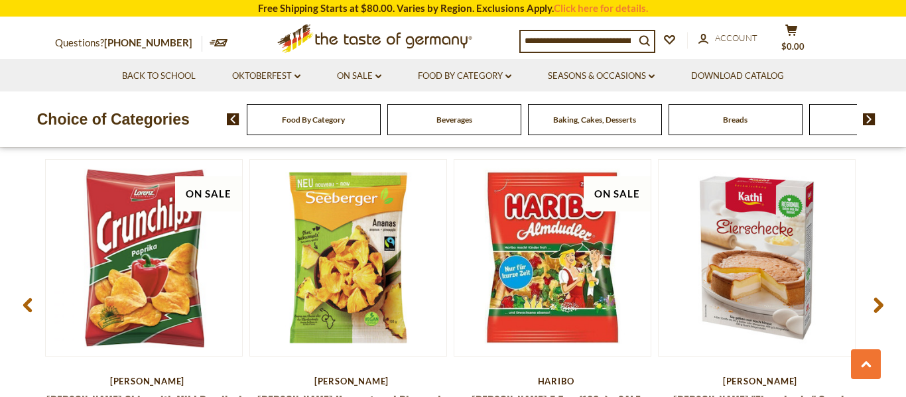
scroll to position [1017, 0]
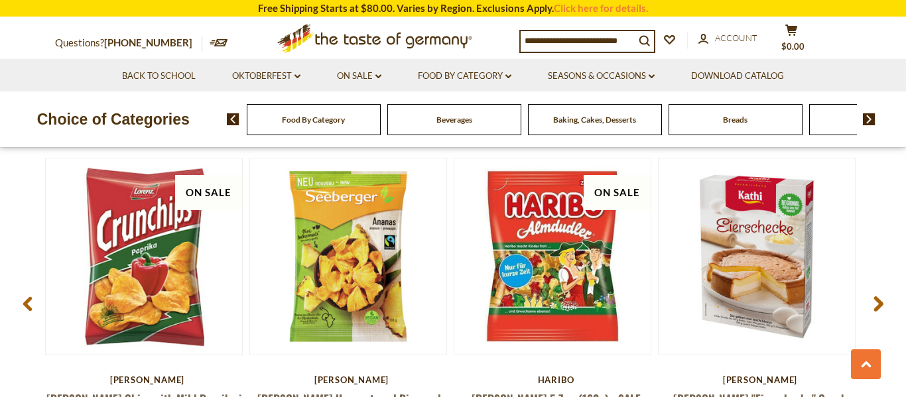
click at [878, 309] on use at bounding box center [878, 304] width 9 height 15
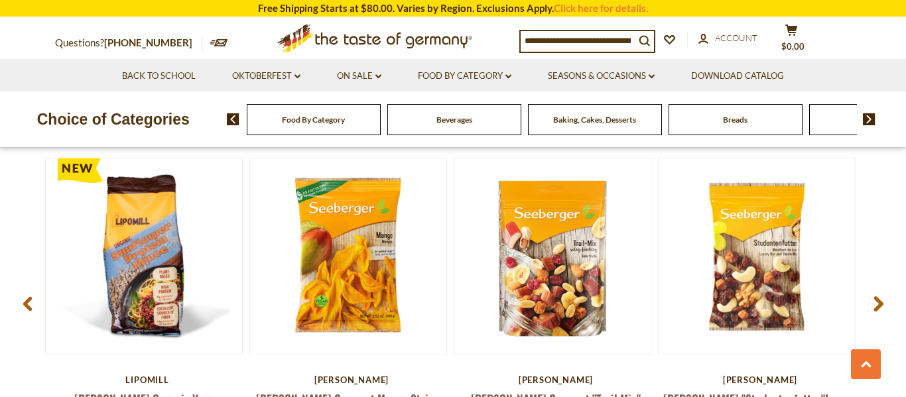
click at [878, 309] on use at bounding box center [878, 304] width 9 height 15
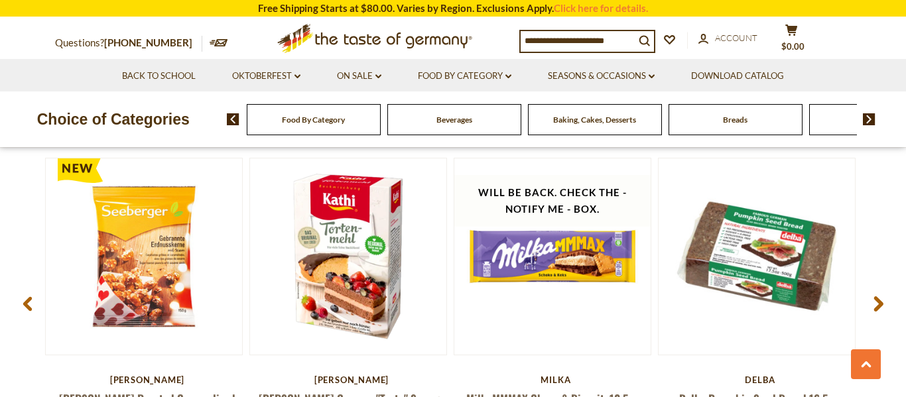
click at [878, 309] on use at bounding box center [878, 304] width 9 height 15
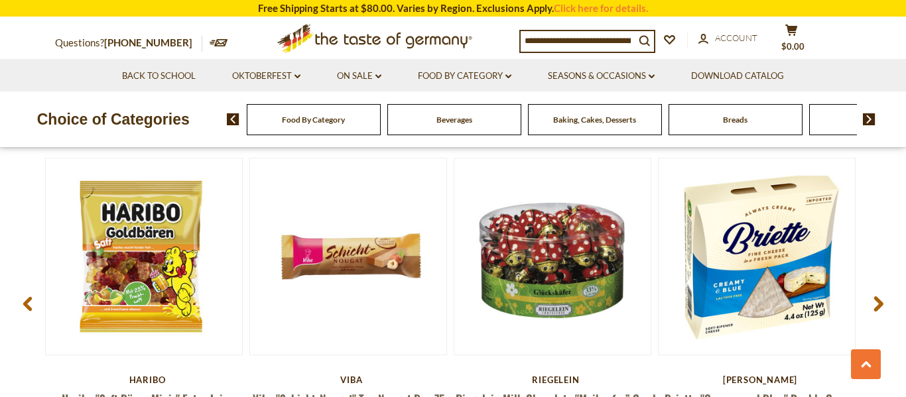
click at [878, 309] on use at bounding box center [878, 304] width 9 height 15
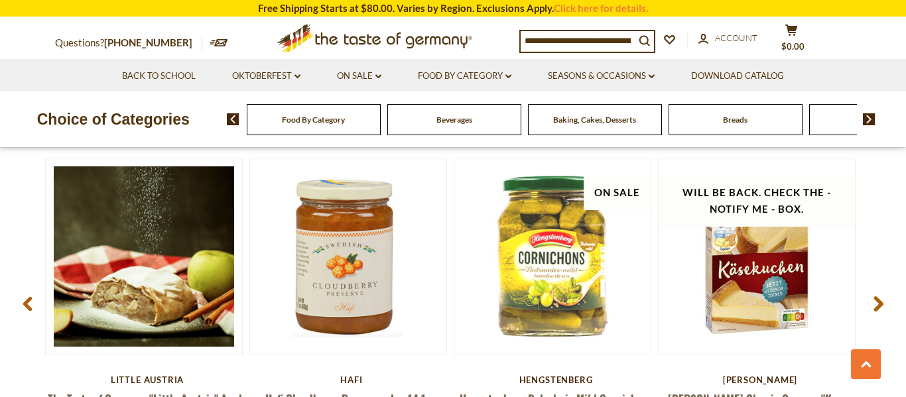
click at [878, 309] on use at bounding box center [878, 304] width 9 height 15
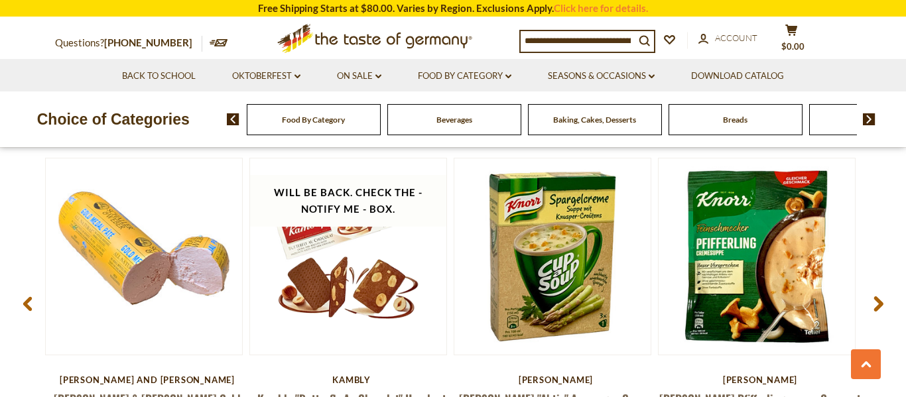
click at [878, 309] on use at bounding box center [878, 304] width 9 height 15
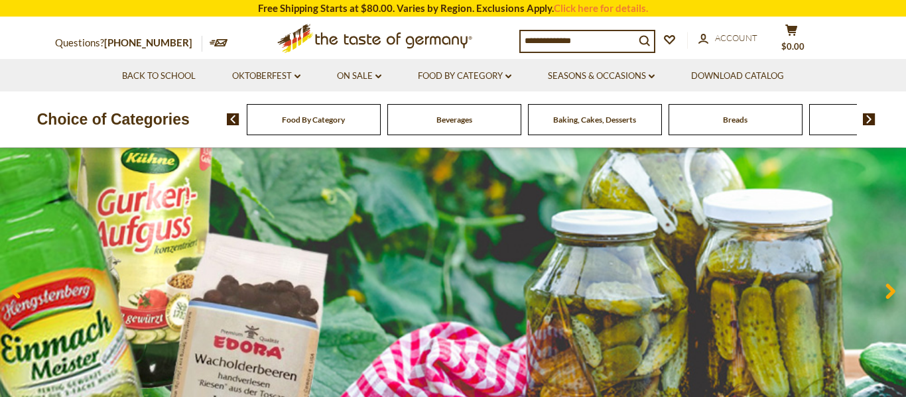
scroll to position [0, 0]
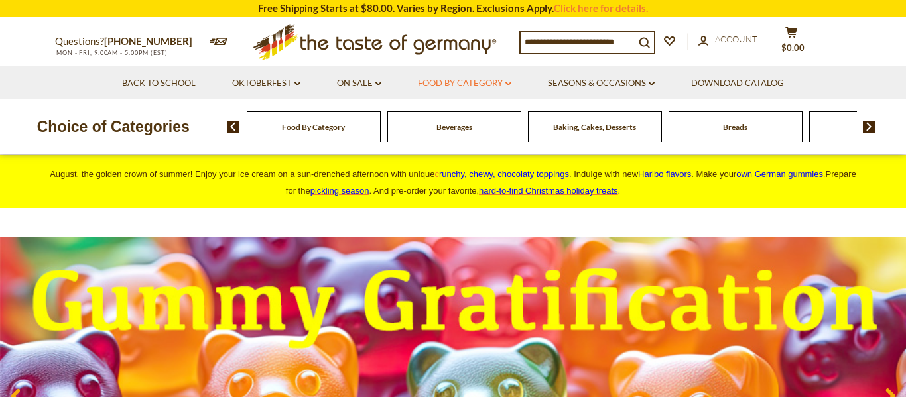
click at [477, 84] on link "Food By Category dropdown_arrow" at bounding box center [465, 83] width 94 height 15
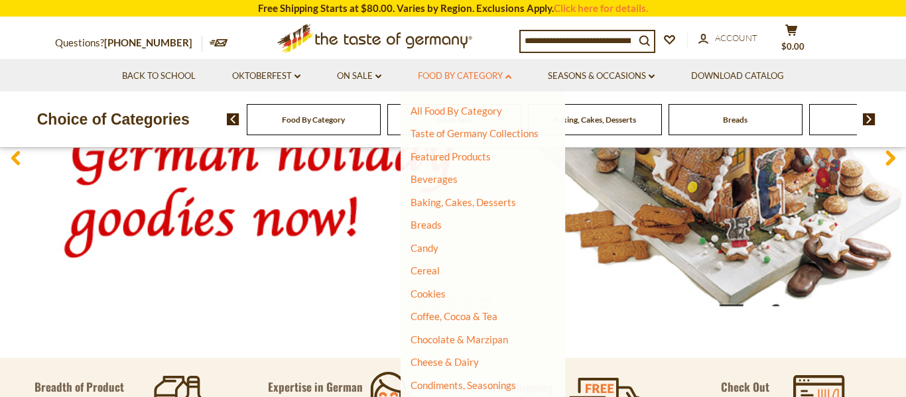
scroll to position [239, 0]
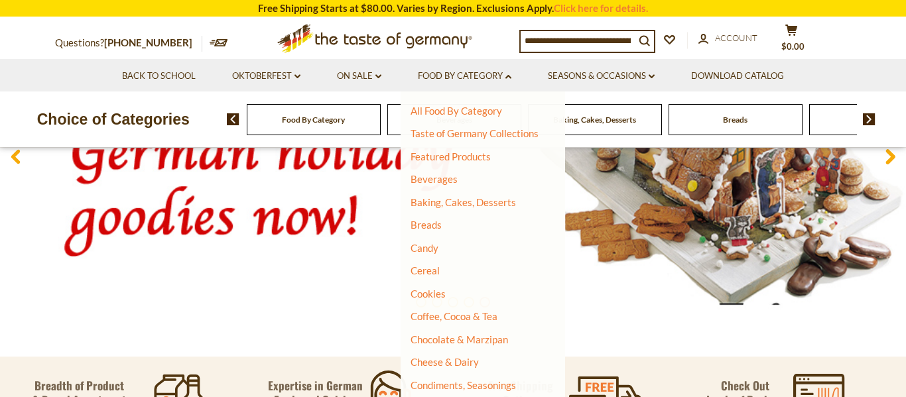
click at [227, 235] on img at bounding box center [453, 156] width 906 height 317
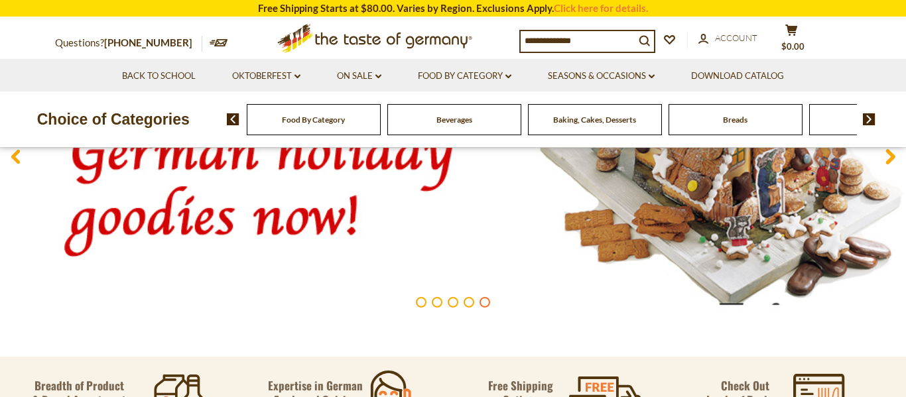
click at [257, 194] on img at bounding box center [453, 156] width 906 height 317
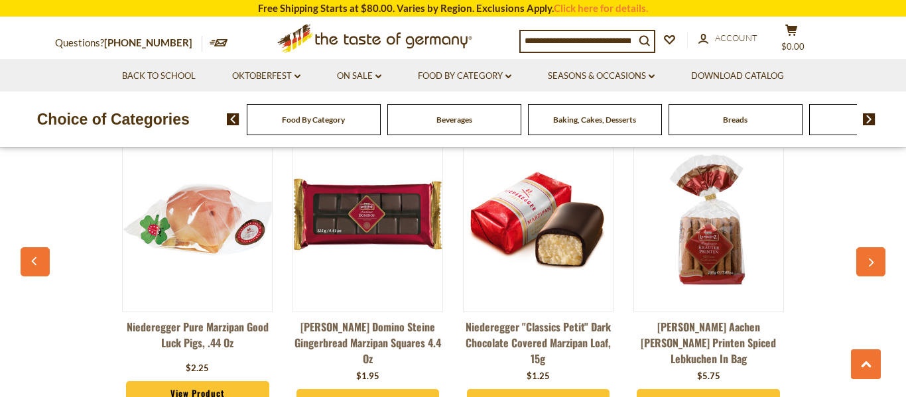
scroll to position [3585, 0]
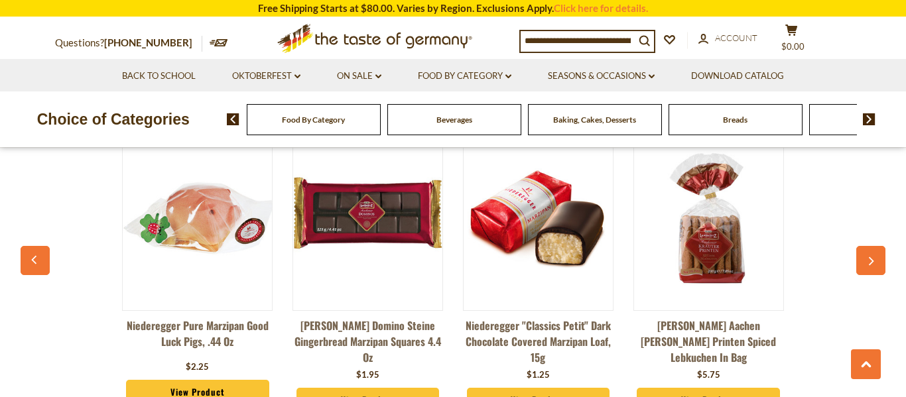
click at [871, 257] on icon "button" at bounding box center [871, 261] width 5 height 9
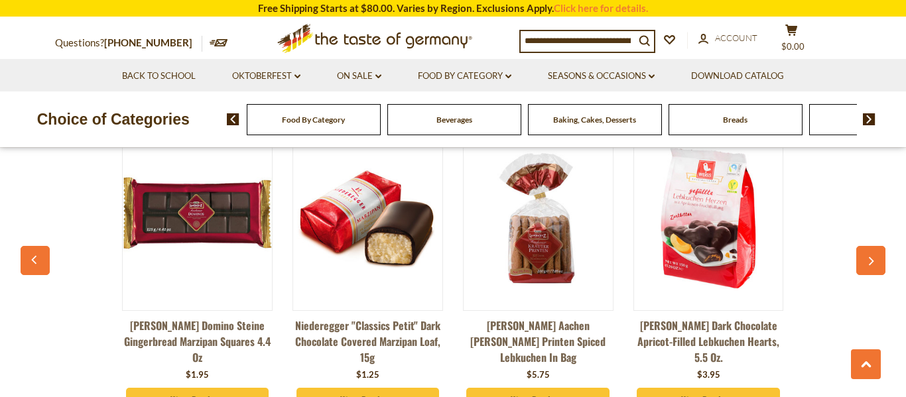
click at [871, 257] on icon "button" at bounding box center [871, 261] width 5 height 9
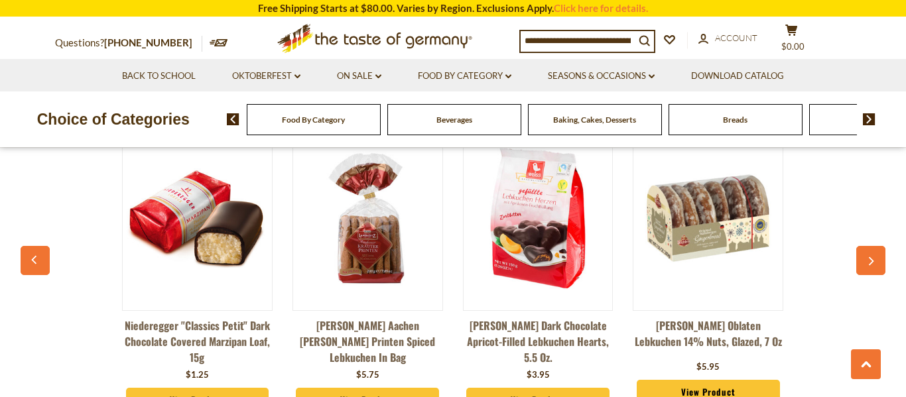
click at [871, 257] on icon "button" at bounding box center [871, 261] width 5 height 9
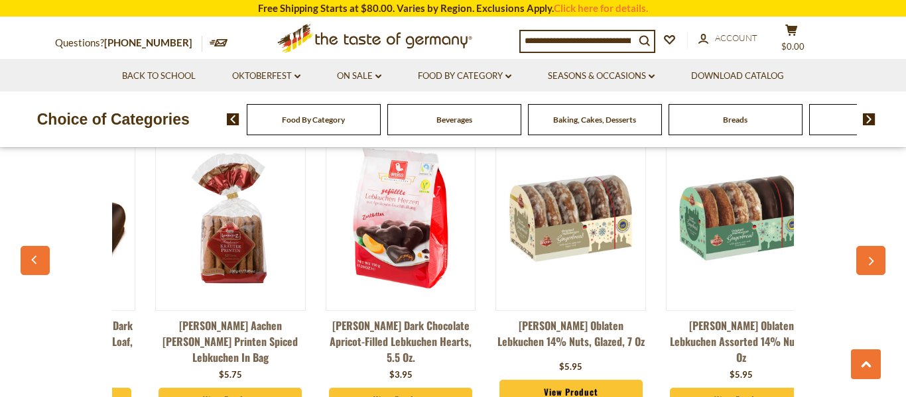
click at [871, 257] on icon "button" at bounding box center [871, 261] width 5 height 9
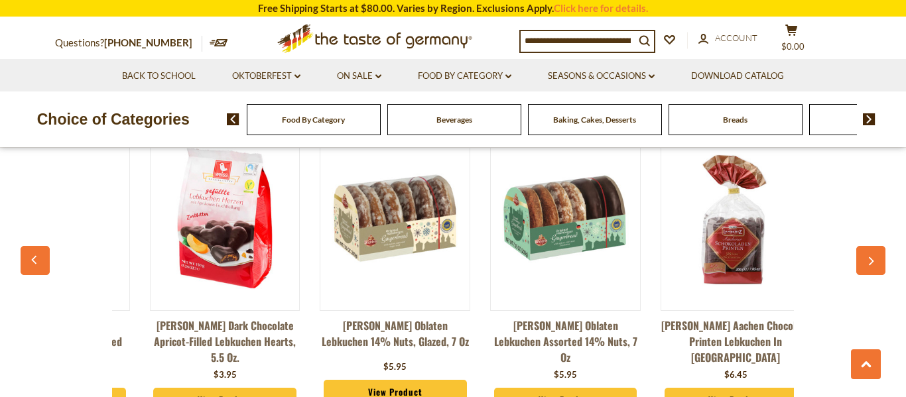
click at [871, 257] on icon "button" at bounding box center [871, 261] width 5 height 9
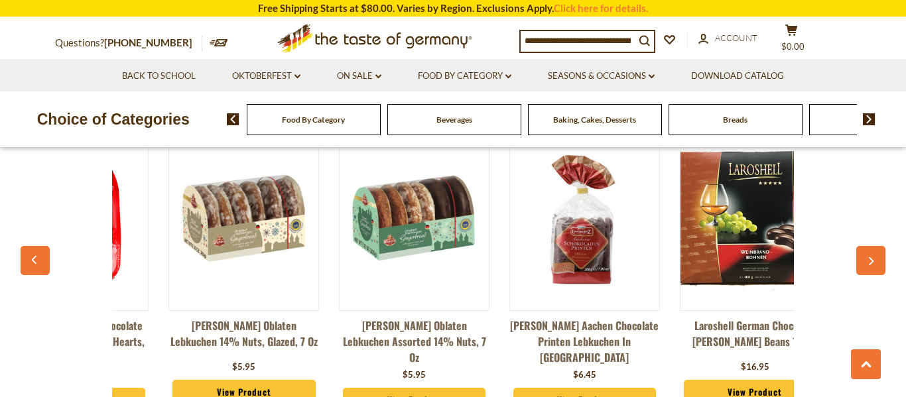
click at [871, 257] on icon "button" at bounding box center [871, 261] width 5 height 9
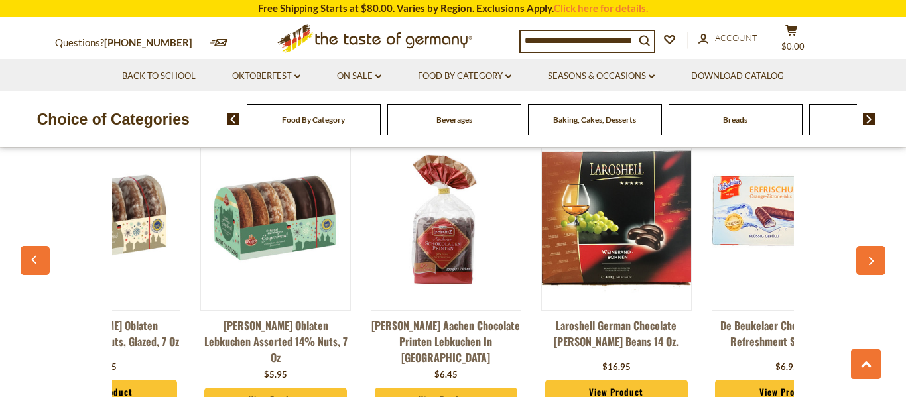
click at [871, 257] on icon "button" at bounding box center [871, 261] width 5 height 9
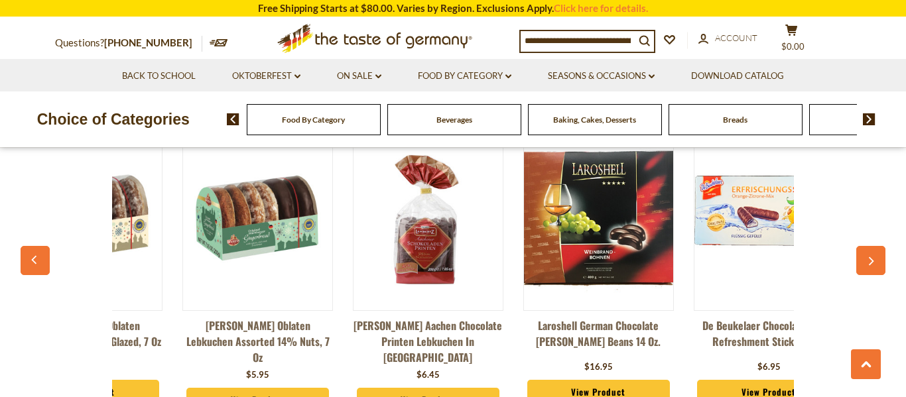
scroll to position [0, 1130]
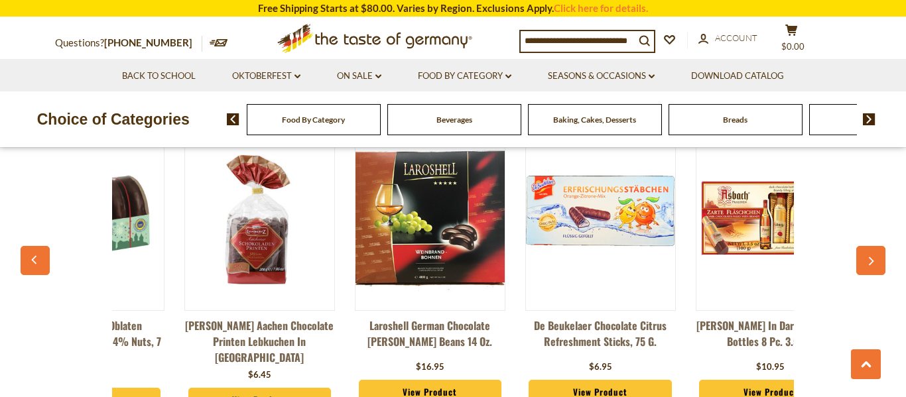
click at [871, 257] on icon "button" at bounding box center [871, 261] width 5 height 9
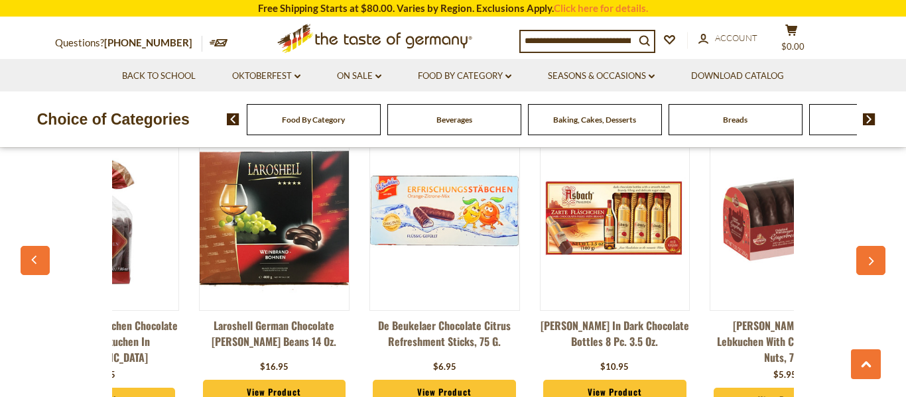
click at [871, 257] on icon "button" at bounding box center [871, 261] width 5 height 9
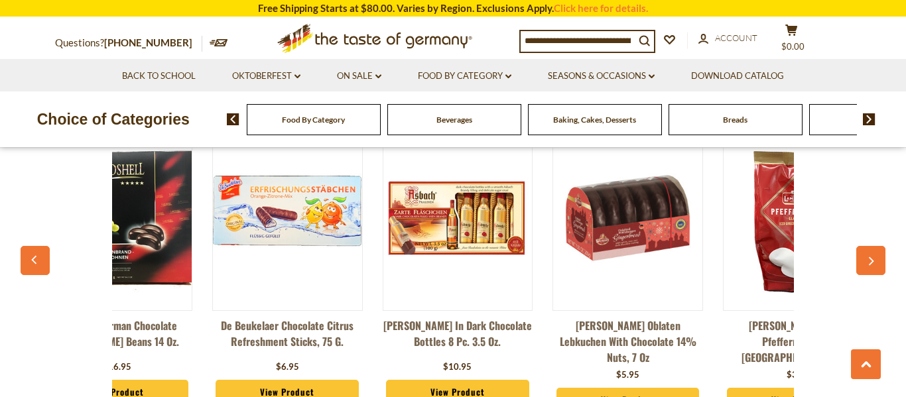
click at [871, 257] on icon "button" at bounding box center [871, 261] width 5 height 9
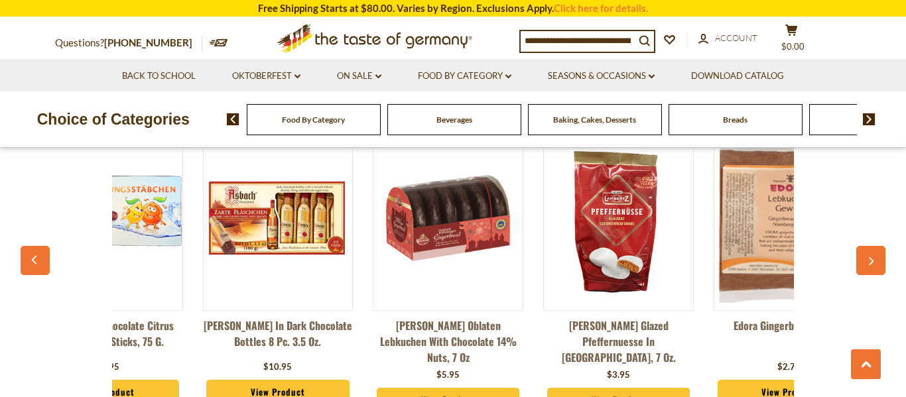
click at [871, 257] on icon "button" at bounding box center [871, 261] width 5 height 9
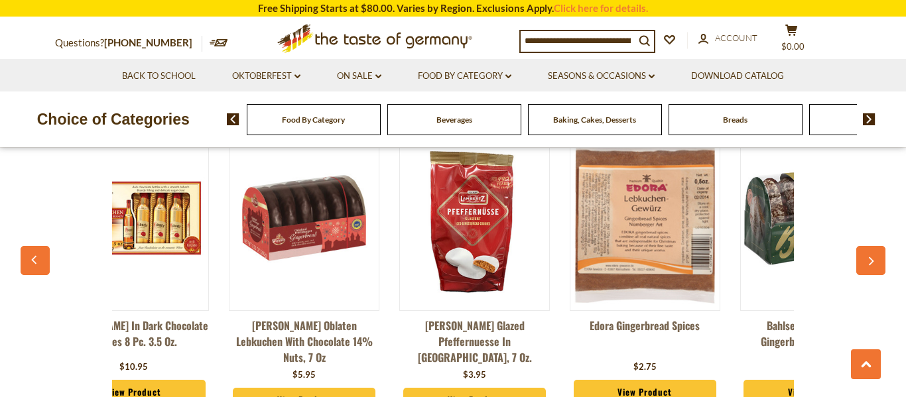
click at [871, 257] on icon "button" at bounding box center [871, 261] width 5 height 9
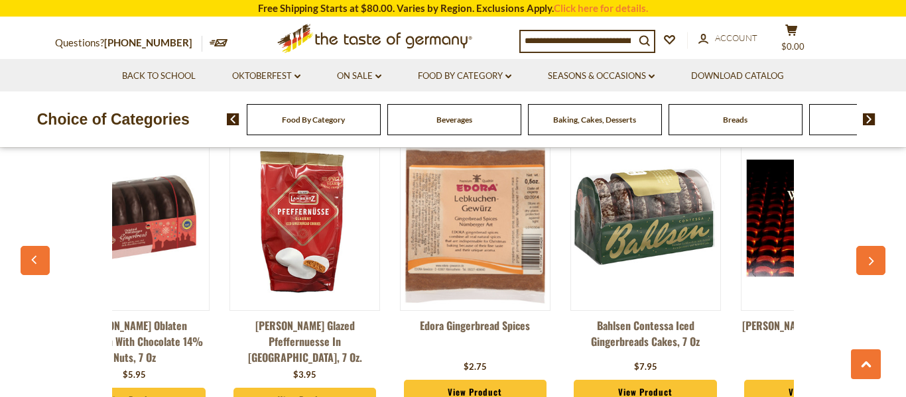
click at [871, 257] on icon "button" at bounding box center [871, 261] width 5 height 9
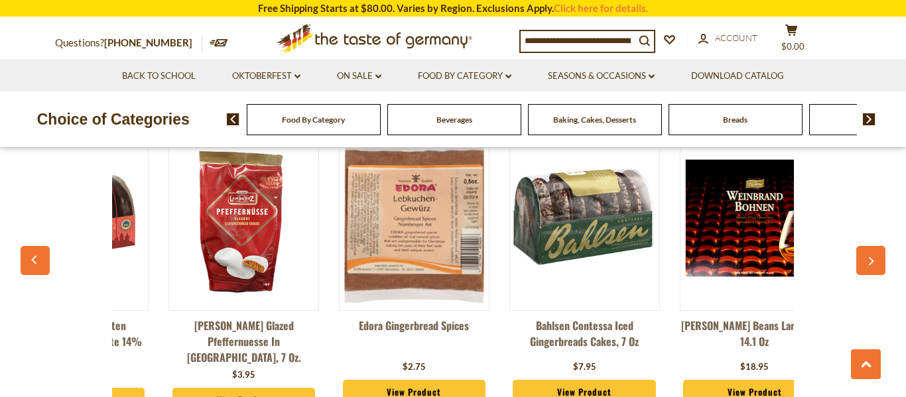
click at [871, 257] on icon "button" at bounding box center [871, 261] width 5 height 9
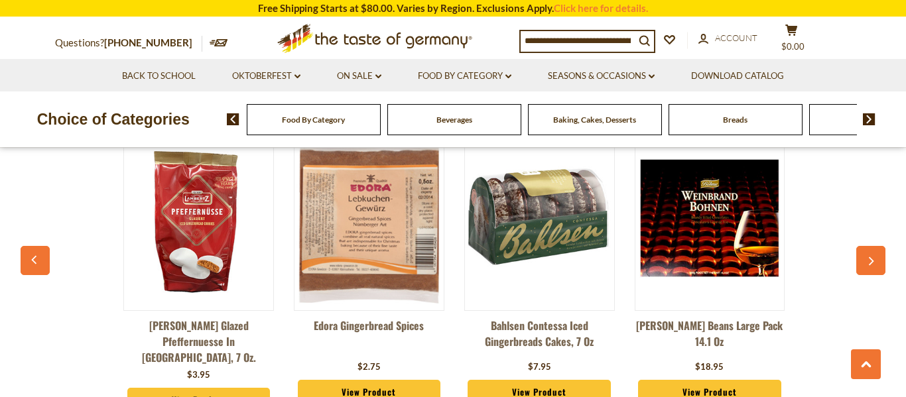
scroll to position [0, 2045]
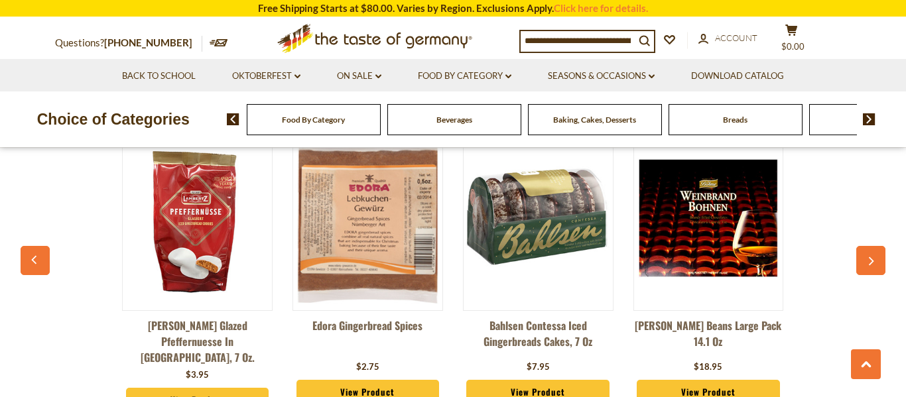
click at [871, 257] on icon "button" at bounding box center [871, 261] width 5 height 9
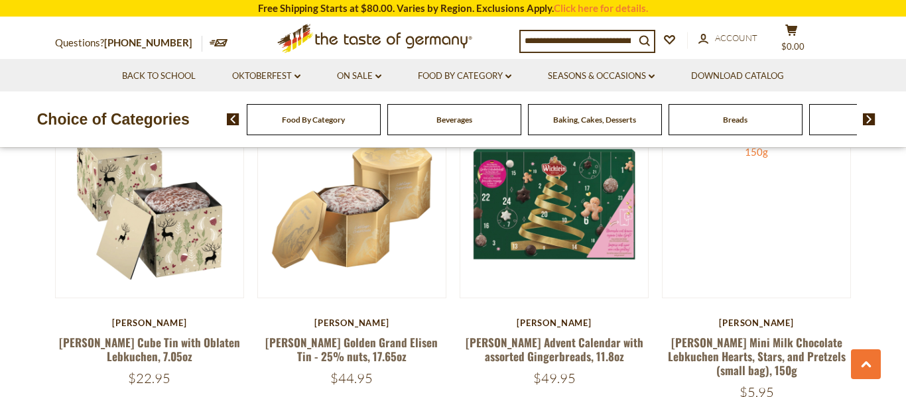
scroll to position [0, 0]
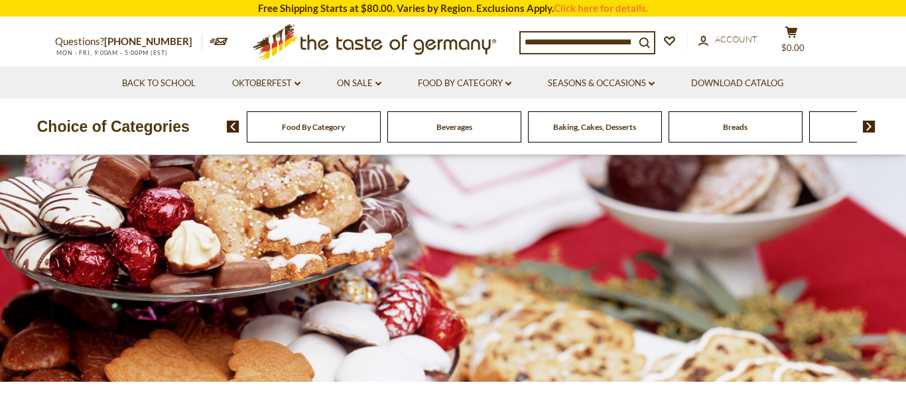
click at [591, 42] on input at bounding box center [578, 42] width 114 height 19
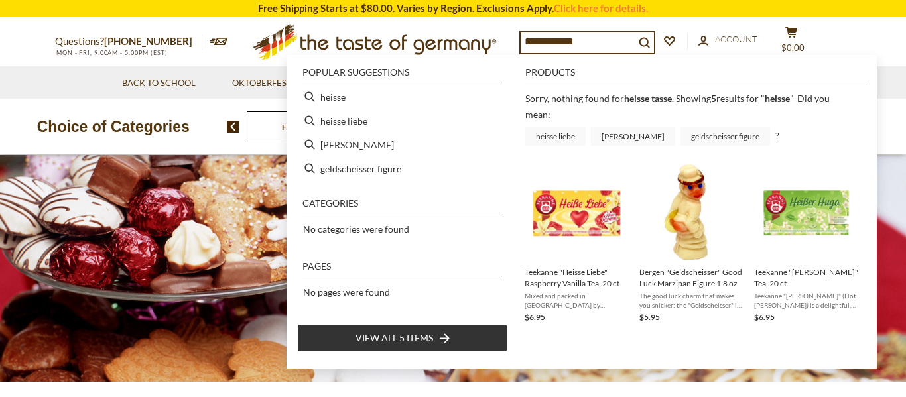
type input "******"
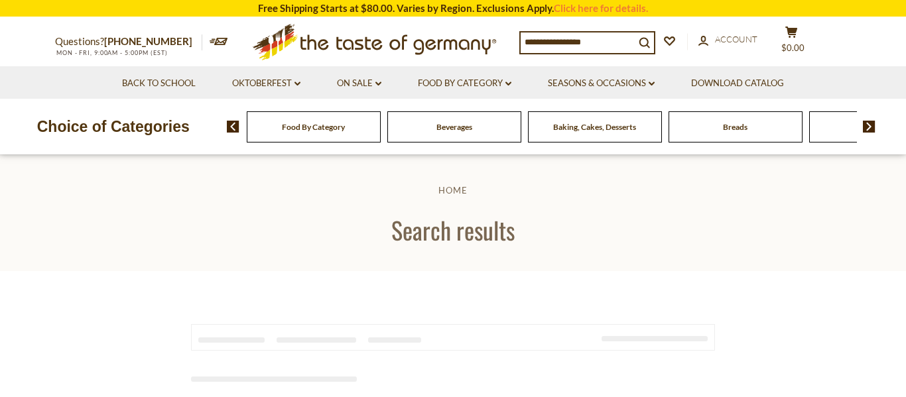
type input "******"
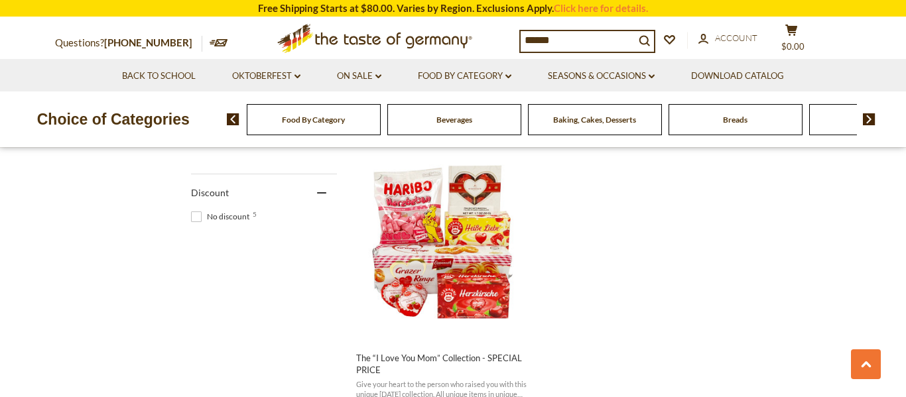
scroll to position [837, 0]
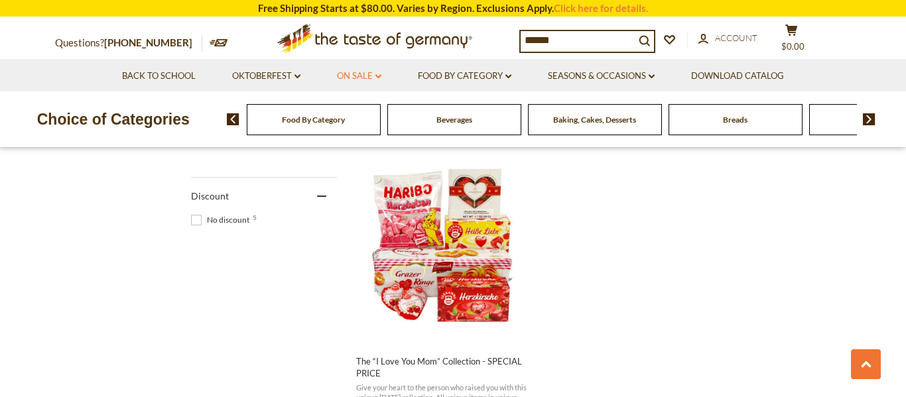
click at [366, 76] on link "On Sale dropdown_arrow" at bounding box center [359, 76] width 44 height 15
click at [365, 113] on link "All On Sale" at bounding box center [354, 111] width 48 height 12
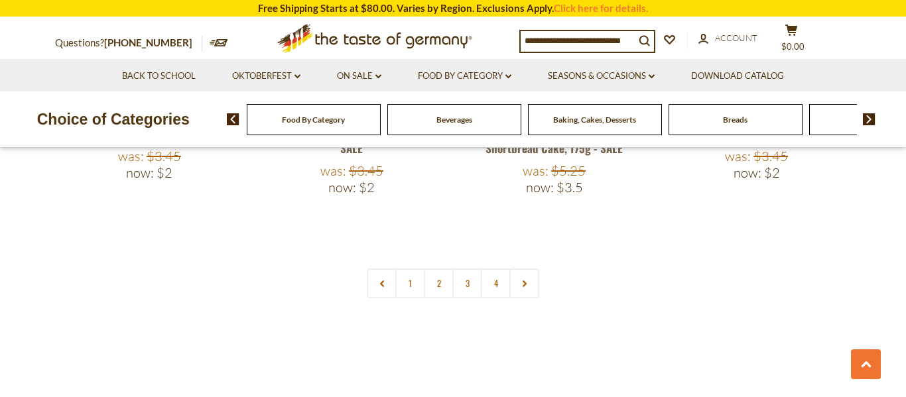
scroll to position [3232, 0]
